Goal: Subscribe to service/newsletter

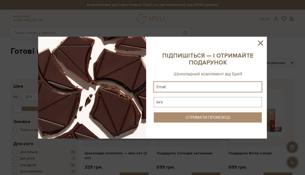
click at [193, 89] on input "text" at bounding box center [208, 87] width 108 height 10
paste input "[EMAIL_ADDRESS][DOMAIN_NAME]"
type input "[EMAIL_ADDRESS][DOMAIN_NAME]"
click at [187, 104] on input "text" at bounding box center [208, 102] width 108 height 10
type input "[PERSON_NAME]"
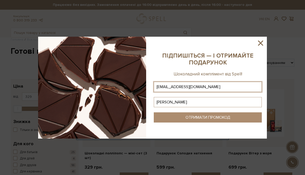
click at [186, 119] on div "ОТРИМАТИ ПРОМОКОД" at bounding box center [208, 117] width 45 height 5
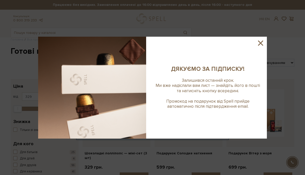
click at [259, 43] on icon at bounding box center [260, 43] width 9 height 9
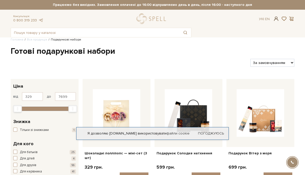
click at [275, 18] on span at bounding box center [276, 18] width 6 height 5
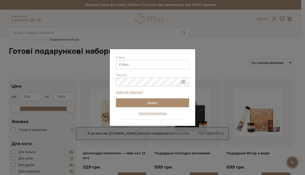
click at [205, 62] on div "Авторизація E-Mail [GEOGRAPHIC_DATA] Забули пароль? Увійти Зареєструватись Забу…" at bounding box center [152, 87] width 305 height 175
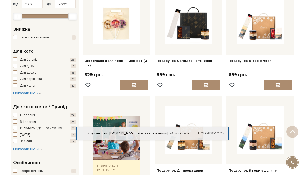
scroll to position [92, 0]
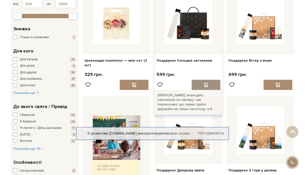
click at [203, 88] on div at bounding box center [206, 85] width 29 height 10
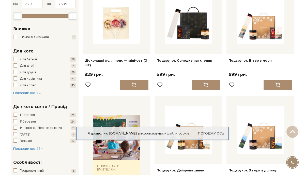
click at [189, 28] on div at bounding box center [152, 87] width 305 height 175
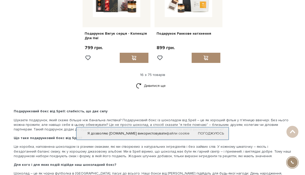
scroll to position [971, 0]
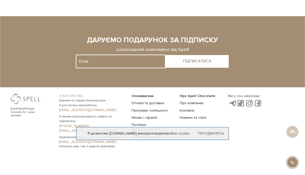
click at [116, 58] on input "text" at bounding box center [120, 61] width 89 height 13
paste input "[EMAIL_ADDRESS][DOMAIN_NAME]"
type input "[EMAIL_ADDRESS][DOMAIN_NAME]"
click at [184, 60] on button "ПІДПИСАТИСЯ" at bounding box center [197, 61] width 64 height 13
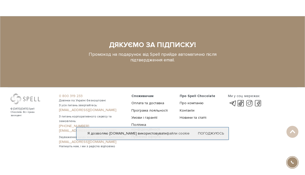
click at [197, 55] on div "Промокод на подарунок від Spell прийде автоматично після підтвердження email." at bounding box center [152, 57] width 152 height 11
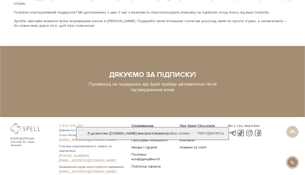
scroll to position [901, 0]
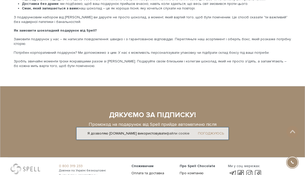
click at [205, 133] on link "Погоджуюсь" at bounding box center [211, 133] width 26 height 5
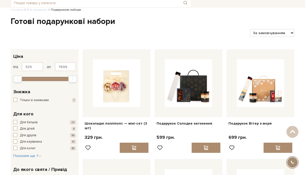
scroll to position [0, 0]
